Goal: Book appointment/travel/reservation

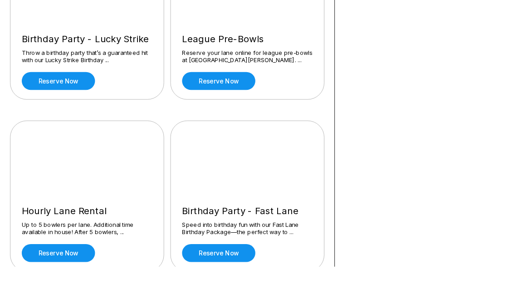
scroll to position [343, 0]
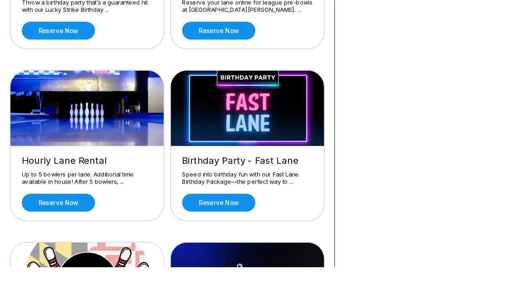
click at [87, 220] on link "Reserve now" at bounding box center [63, 220] width 79 height 20
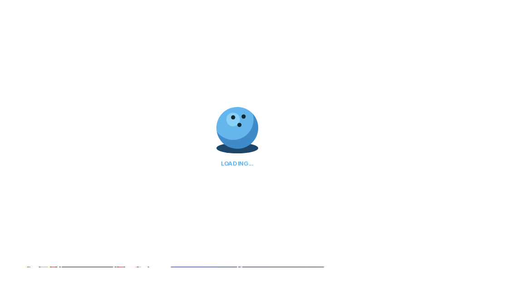
scroll to position [395, 0]
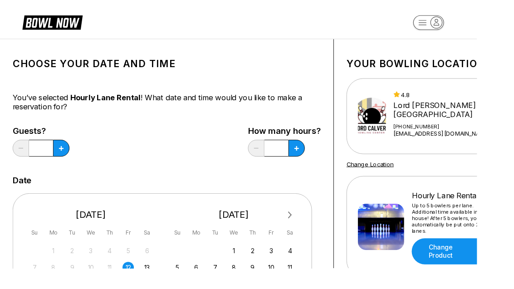
click at [163, 285] on div "13" at bounding box center [159, 288] width 12 height 12
click at [327, 158] on button at bounding box center [320, 160] width 18 height 18
type input "***"
click at [68, 156] on button at bounding box center [66, 160] width 18 height 18
click at [71, 158] on button at bounding box center [66, 160] width 18 height 18
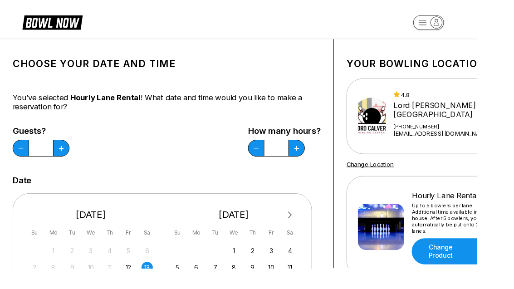
click at [66, 159] on icon at bounding box center [66, 160] width 5 height 5
type input "*"
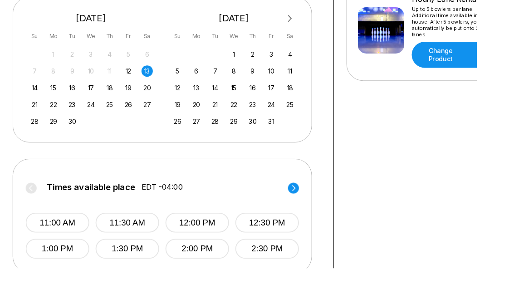
scroll to position [213, 0]
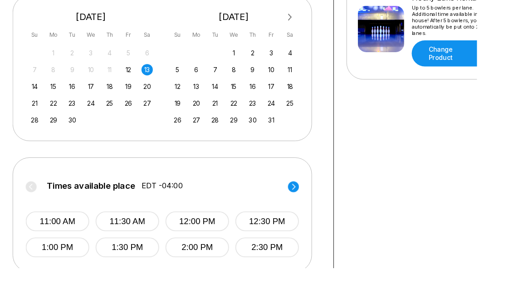
click at [63, 263] on button "1:00 PM" at bounding box center [62, 266] width 69 height 21
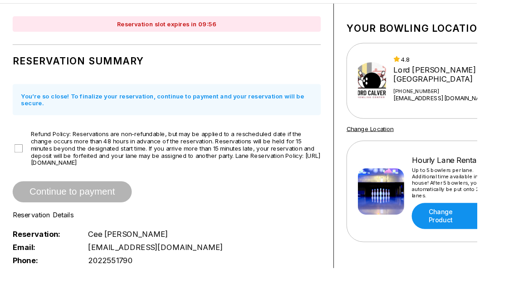
scroll to position [39, 0]
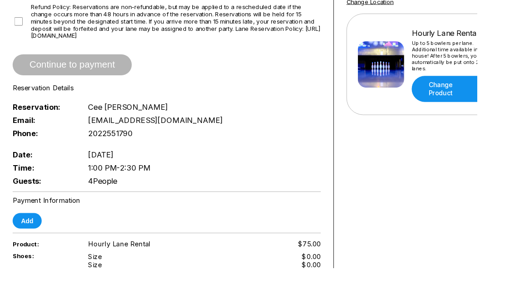
scroll to position [176, 0]
click at [218, 202] on div "Guests: 4 People" at bounding box center [180, 195] width 332 height 14
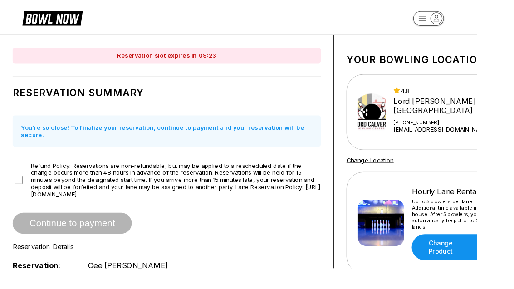
scroll to position [4, 0]
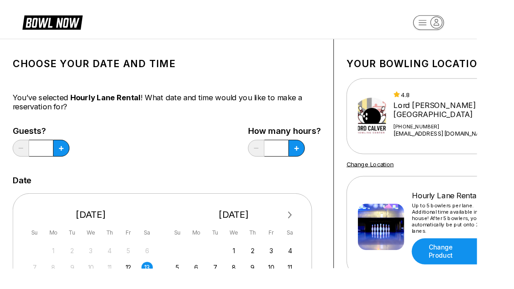
click at [325, 162] on button at bounding box center [320, 160] width 18 height 18
type input "***"
click at [68, 161] on icon at bounding box center [66, 160] width 5 height 5
click at [62, 160] on button at bounding box center [66, 160] width 18 height 18
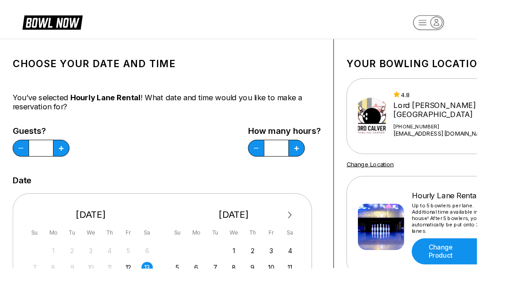
click at [59, 158] on button at bounding box center [66, 160] width 18 height 18
type input "*"
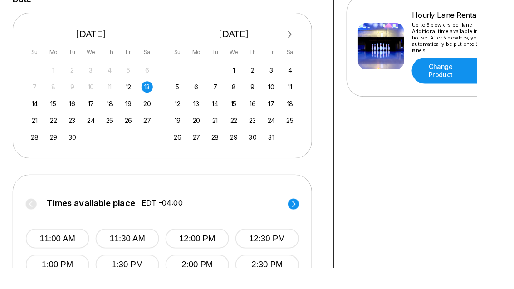
click at [72, 285] on button "1:00 PM" at bounding box center [62, 285] width 69 height 21
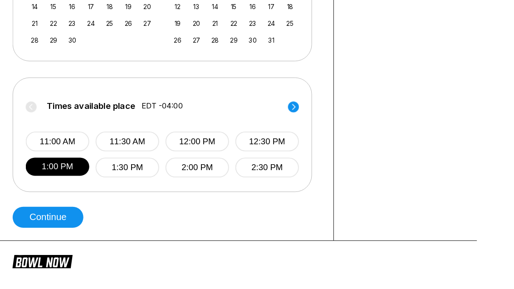
scroll to position [300, 0]
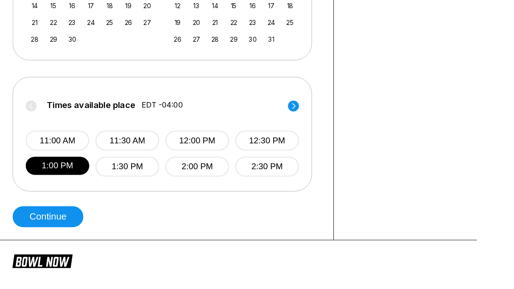
click at [63, 232] on button "Continue" at bounding box center [52, 233] width 76 height 23
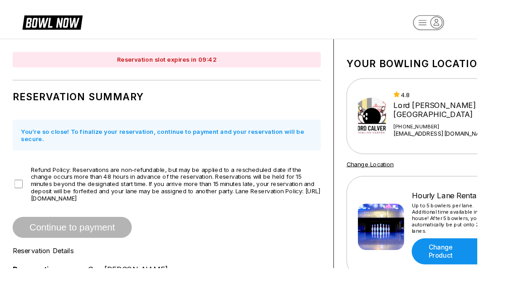
click at [33, 198] on span "Refund Policy: Reservations are non-refundable, but may be applied to a resched…" at bounding box center [189, 198] width 313 height 39
click at [33, 183] on span "Refund Policy: Reservations are non-refundable, but may be applied to a resched…" at bounding box center [189, 198] width 313 height 39
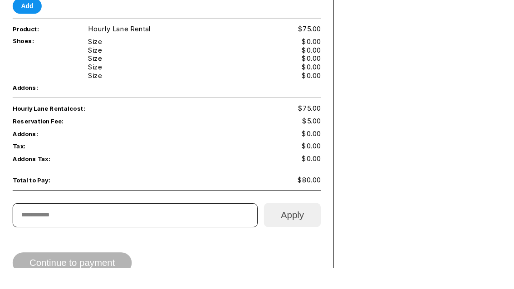
scroll to position [407, 0]
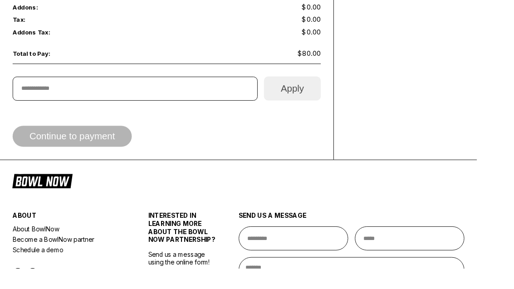
scroll to position [544, 0]
click at [130, 154] on div "Continue to payment" at bounding box center [180, 147] width 332 height 23
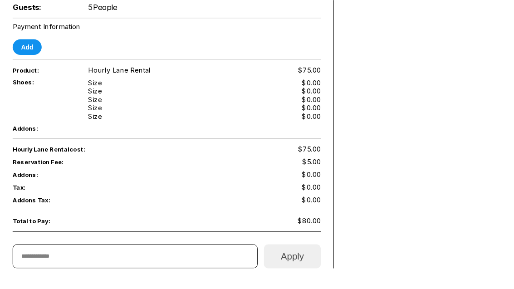
scroll to position [362, 0]
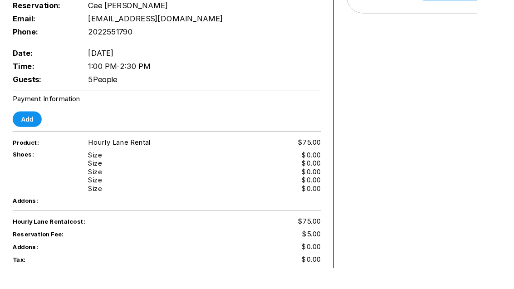
click at [38, 135] on button "Add" at bounding box center [29, 128] width 31 height 17
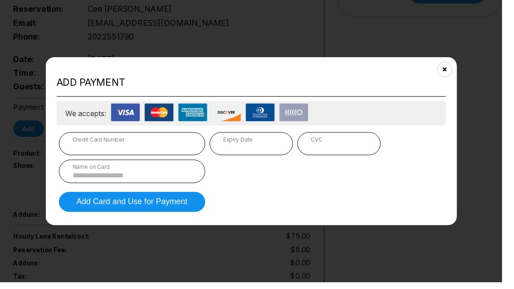
click at [137, 181] on input at bounding box center [135, 180] width 122 height 8
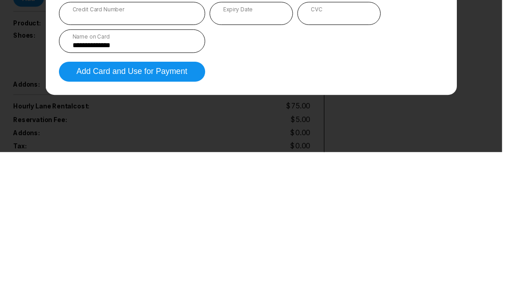
type input "**********"
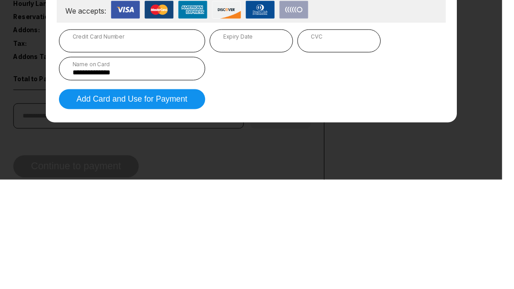
click at [105, 139] on div "Credit Card Number" at bounding box center [135, 142] width 122 height 7
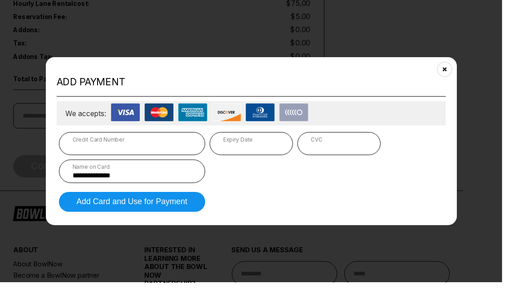
click at [122, 146] on div "Credit Card Number" at bounding box center [135, 142] width 122 height 7
click at [130, 145] on div "Credit Card Number" at bounding box center [135, 142] width 122 height 7
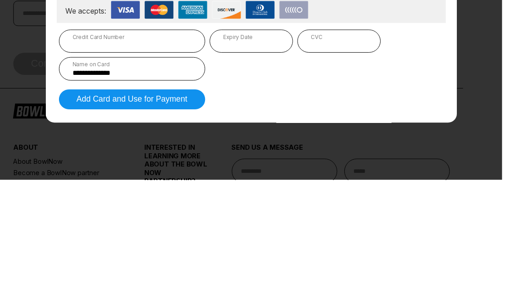
click at [430, 135] on div "**********" at bounding box center [257, 161] width 394 height 52
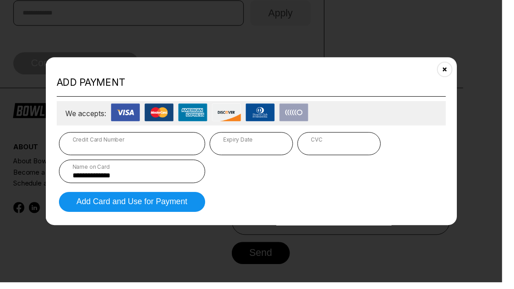
click at [174, 214] on button "Add Card and Use for Payment" at bounding box center [135, 207] width 150 height 20
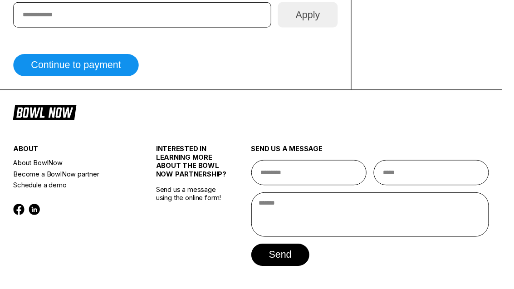
click at [101, 69] on button "Continue to payment" at bounding box center [78, 66] width 129 height 23
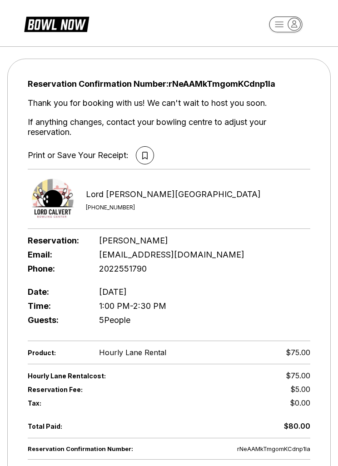
click at [272, 289] on div "Hourly Lane Rental cost: $75.00" at bounding box center [169, 376] width 282 height 14
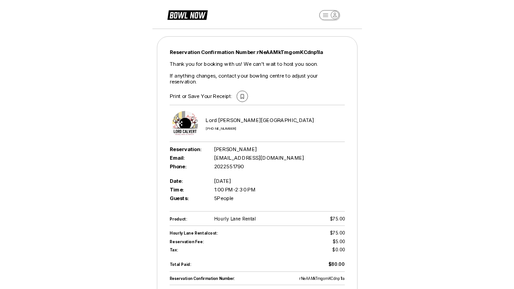
scroll to position [128, 0]
